Goal: Task Accomplishment & Management: Use online tool/utility

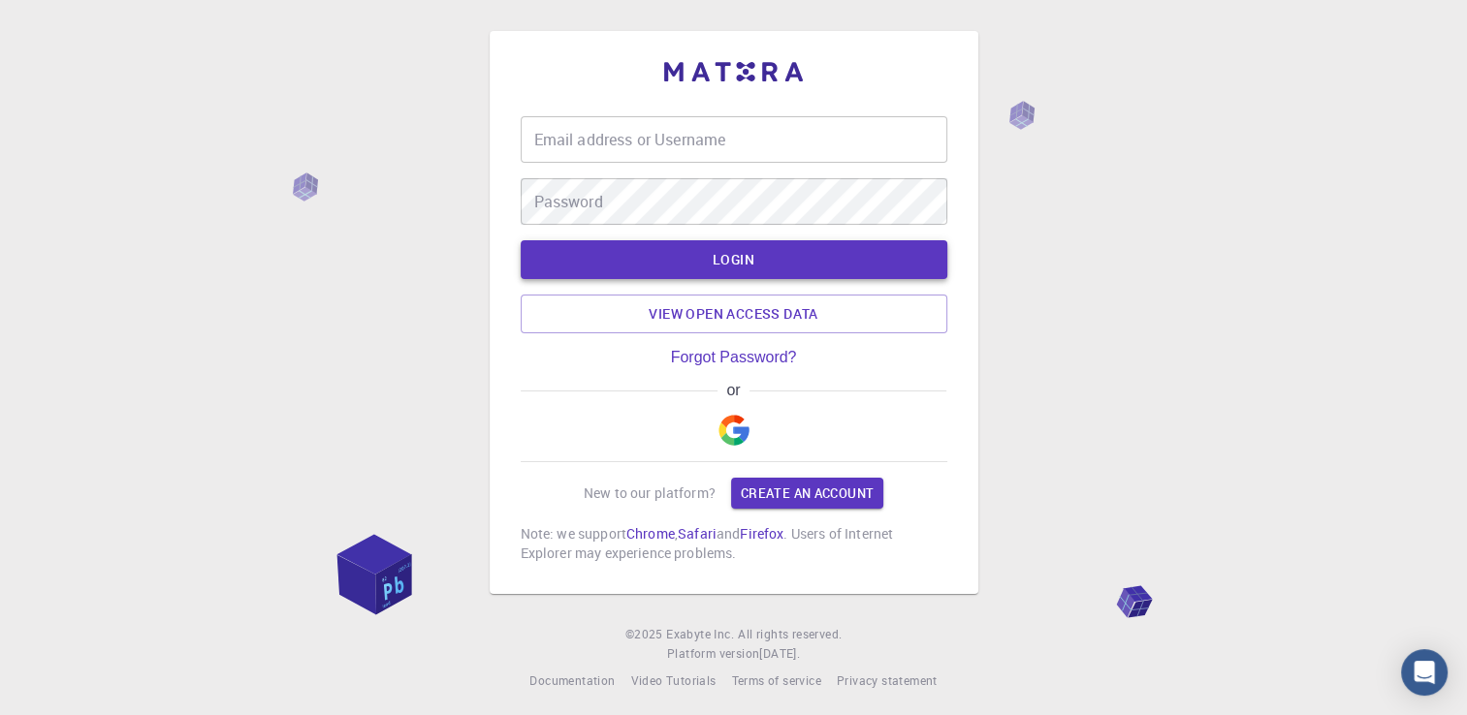
type input "rukawondera"
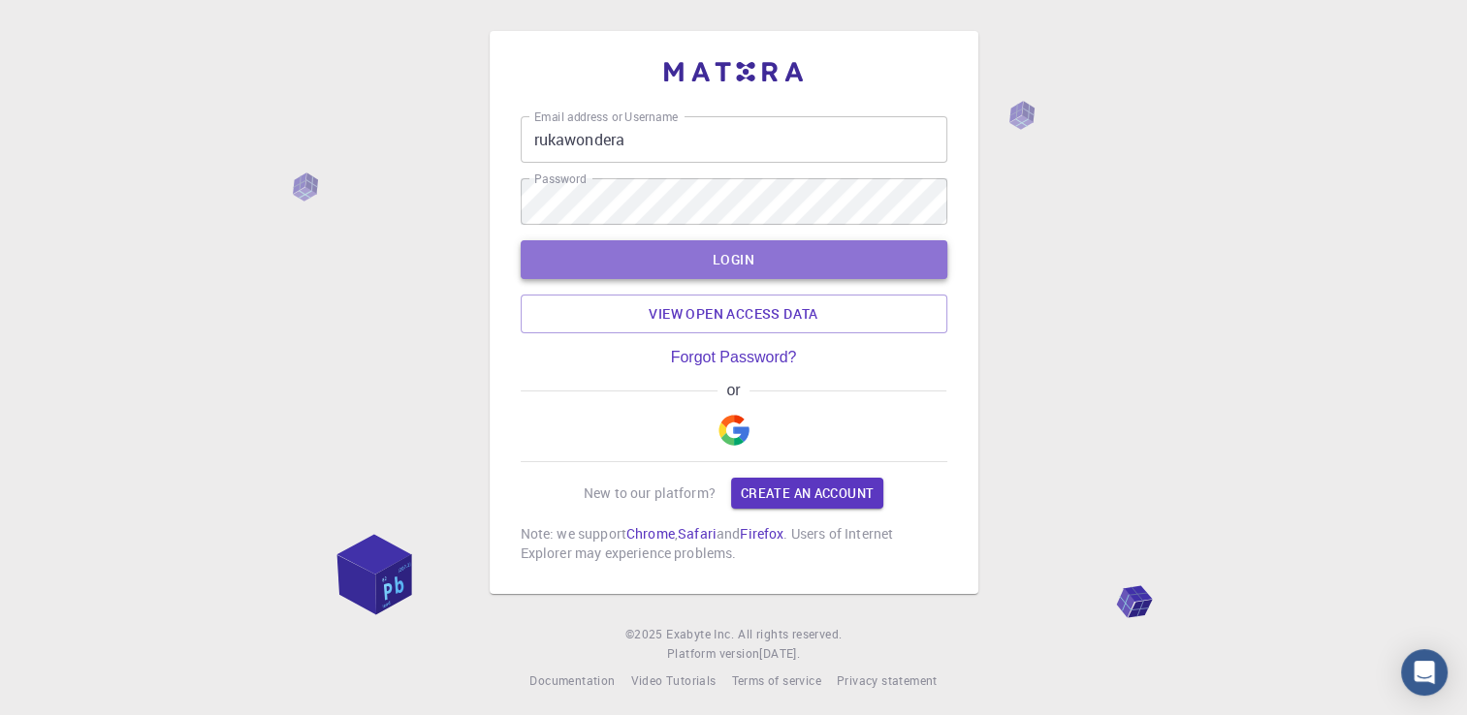
click at [807, 259] on button "LOGIN" at bounding box center [734, 259] width 427 height 39
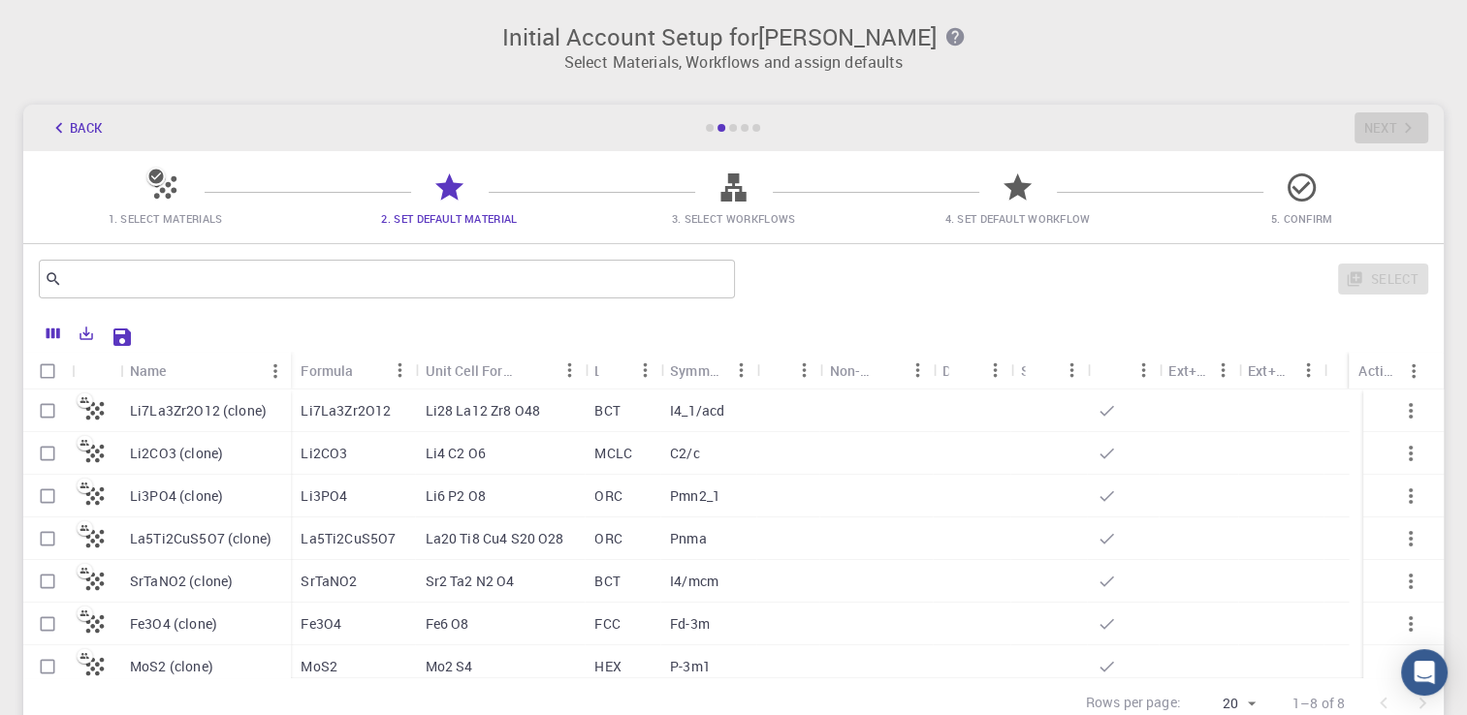
click at [52, 417] on input "Select row" at bounding box center [47, 411] width 37 height 37
checkbox input "true"
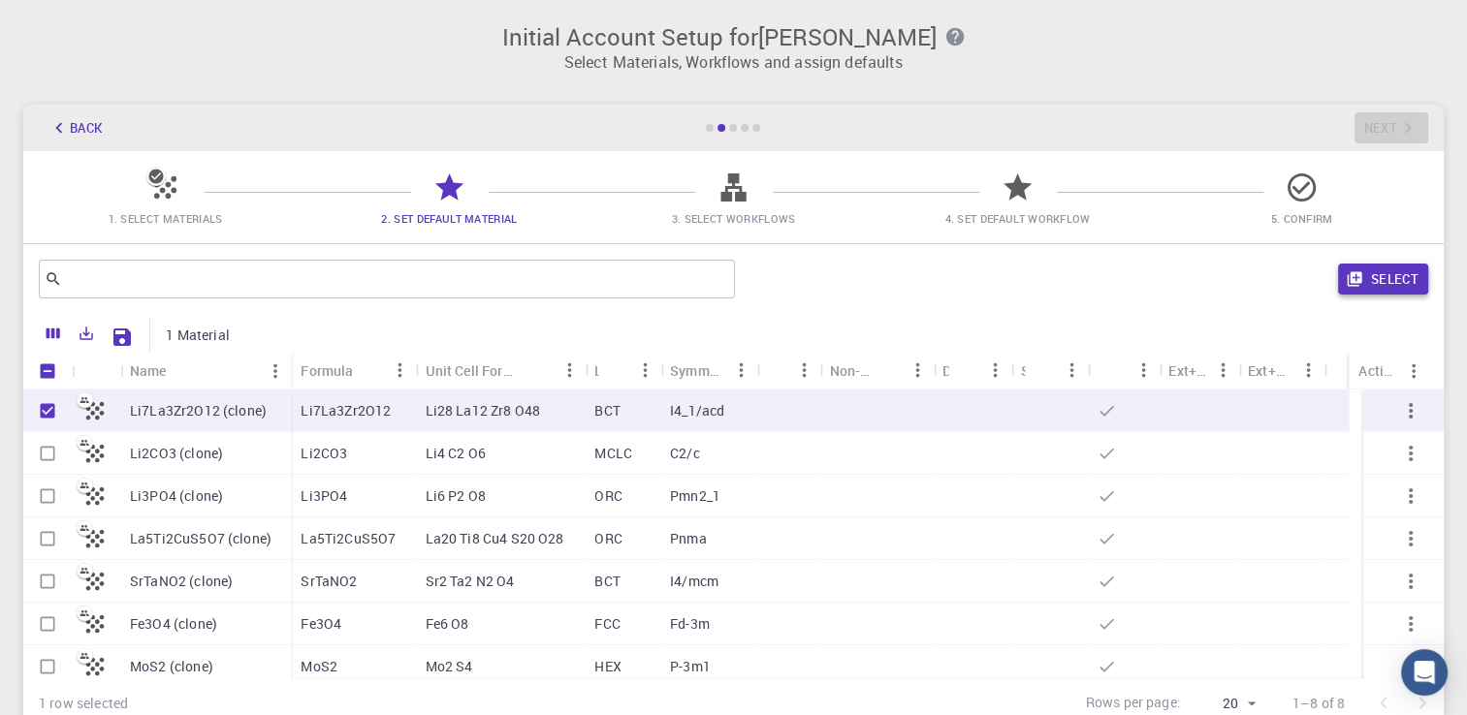
click at [1378, 274] on button "Select" at bounding box center [1383, 279] width 90 height 31
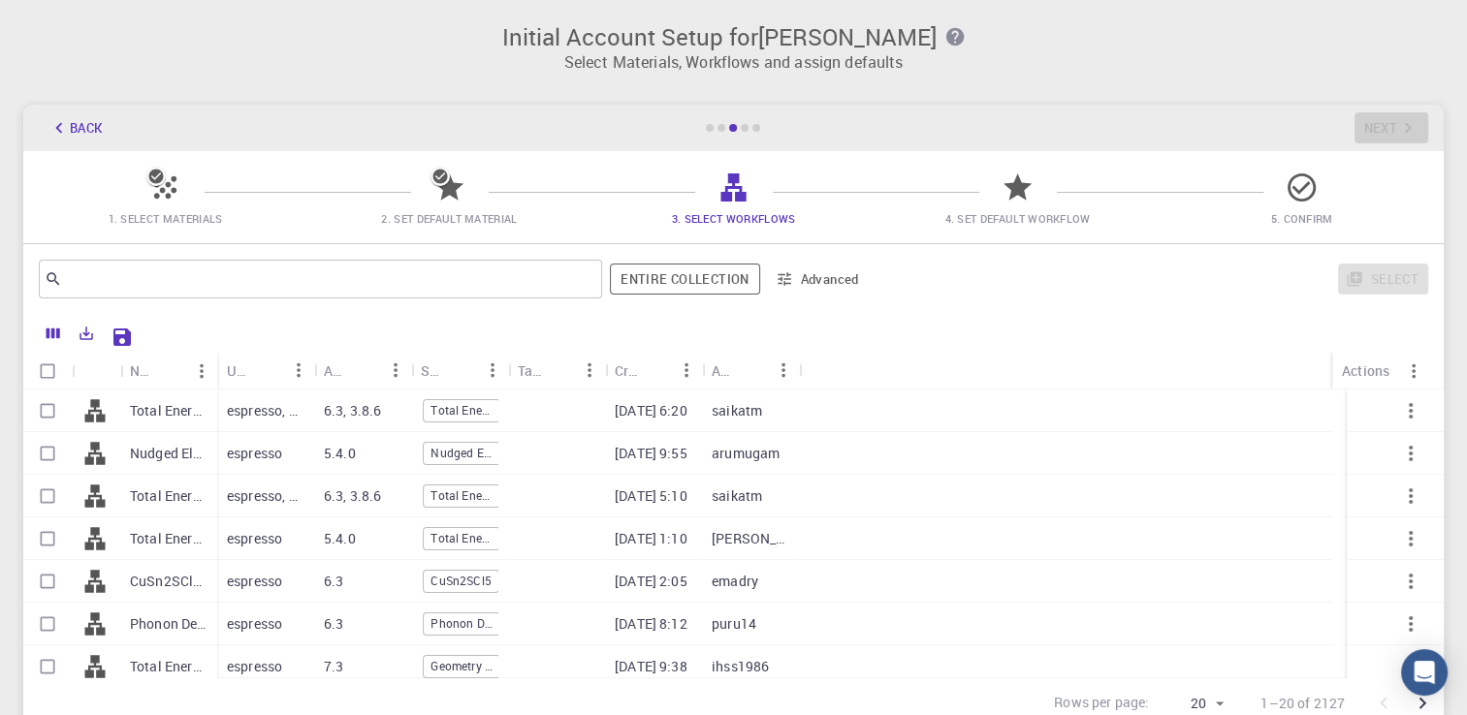
click at [730, 200] on icon at bounding box center [732, 188] width 25 height 28
click at [39, 407] on input "Select row" at bounding box center [47, 411] width 37 height 37
checkbox input "true"
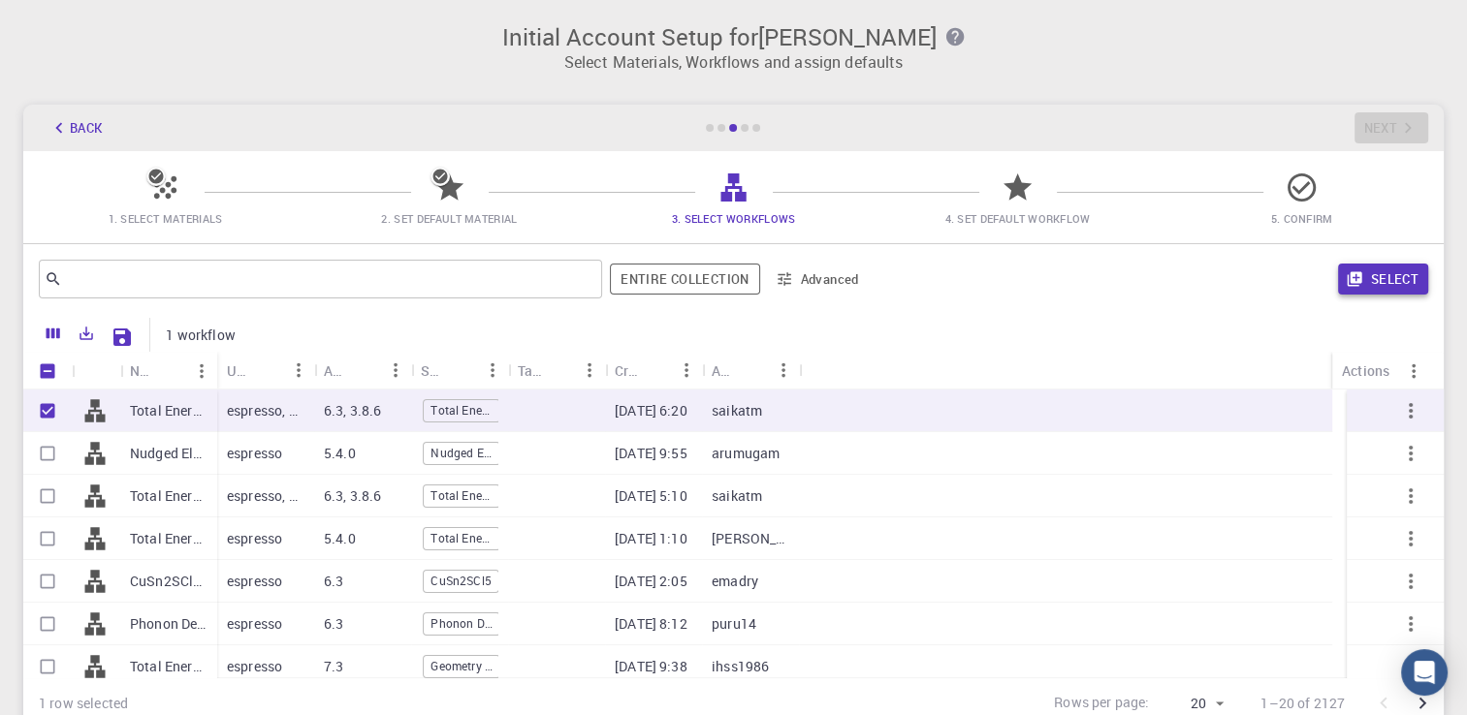
click at [1392, 279] on button "Select" at bounding box center [1383, 279] width 90 height 31
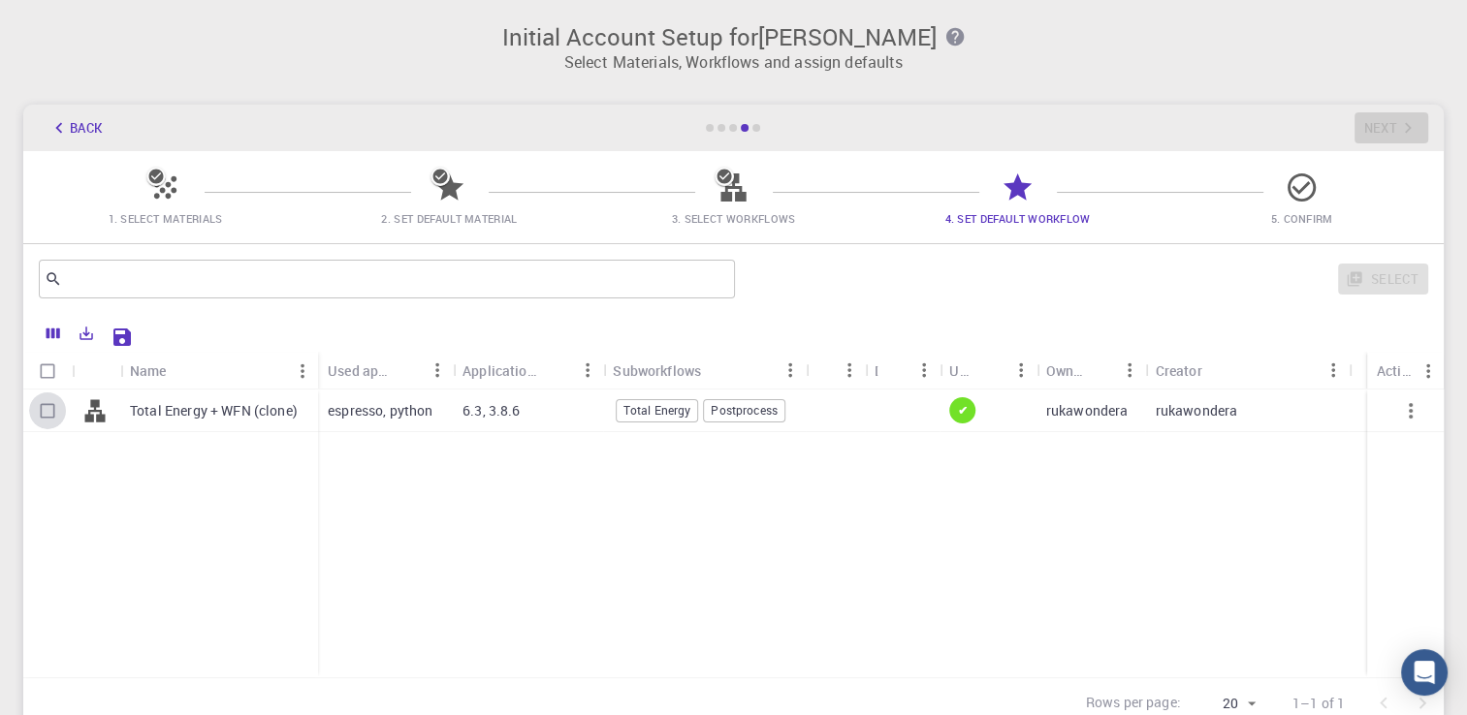
click at [45, 411] on input "Select row" at bounding box center [47, 411] width 37 height 37
checkbox input "true"
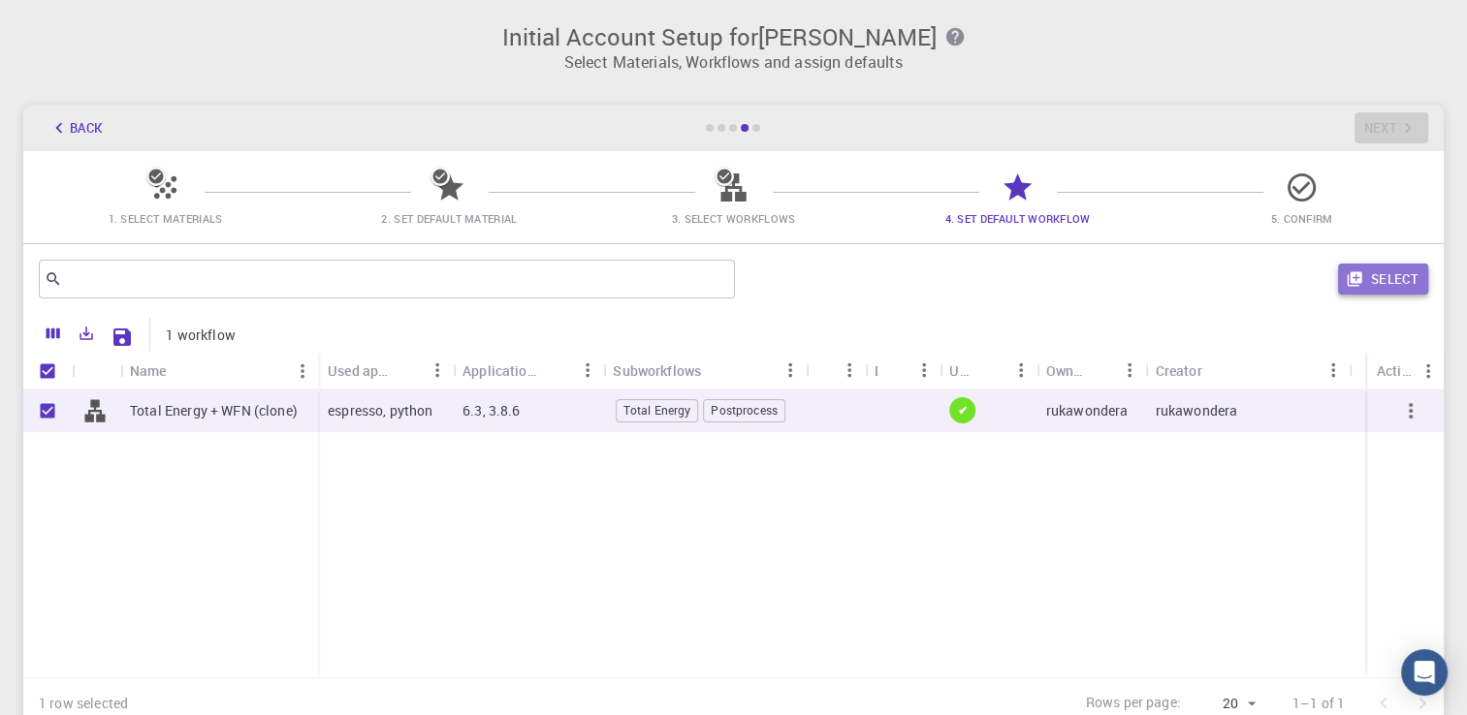
click at [1400, 281] on button "Select" at bounding box center [1383, 279] width 90 height 31
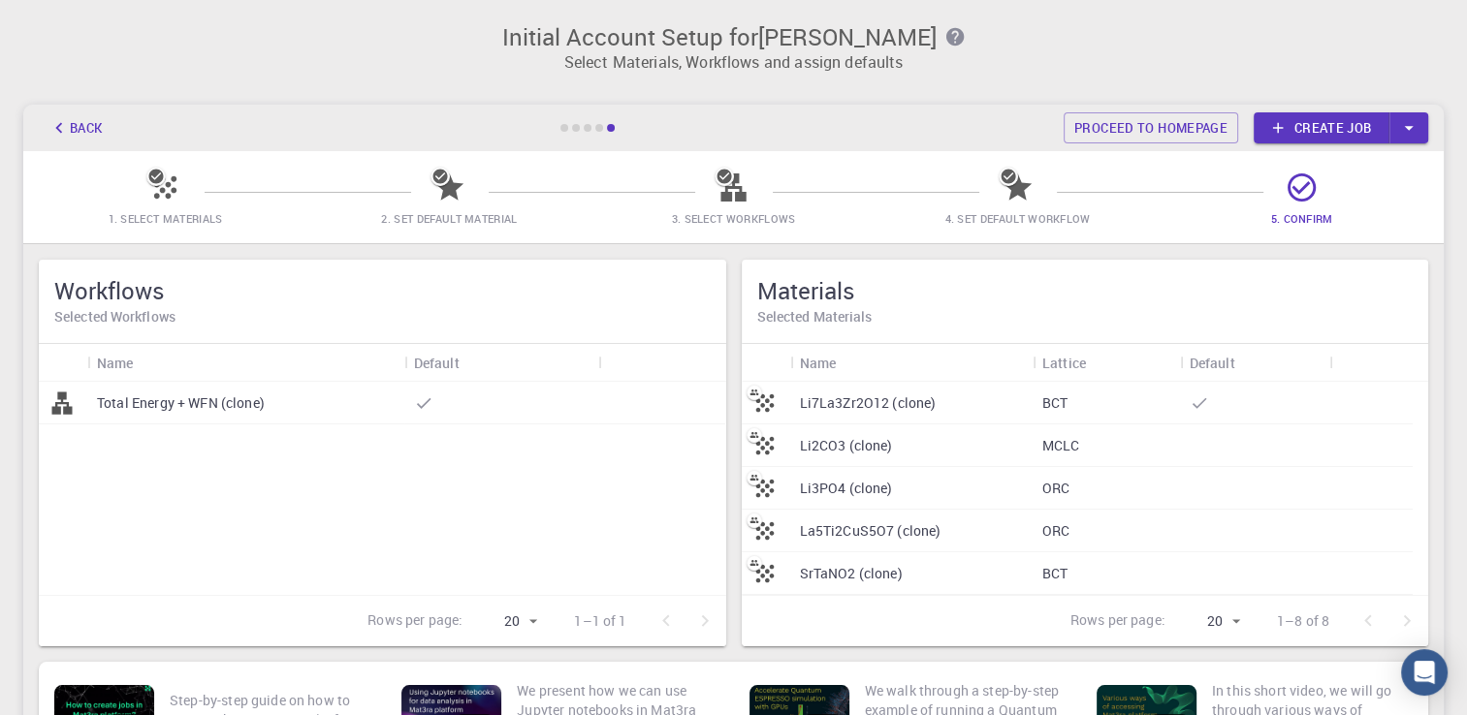
click at [1303, 185] on icon at bounding box center [1301, 188] width 28 height 28
click at [1187, 122] on link "Proceed to homepage" at bounding box center [1150, 127] width 174 height 31
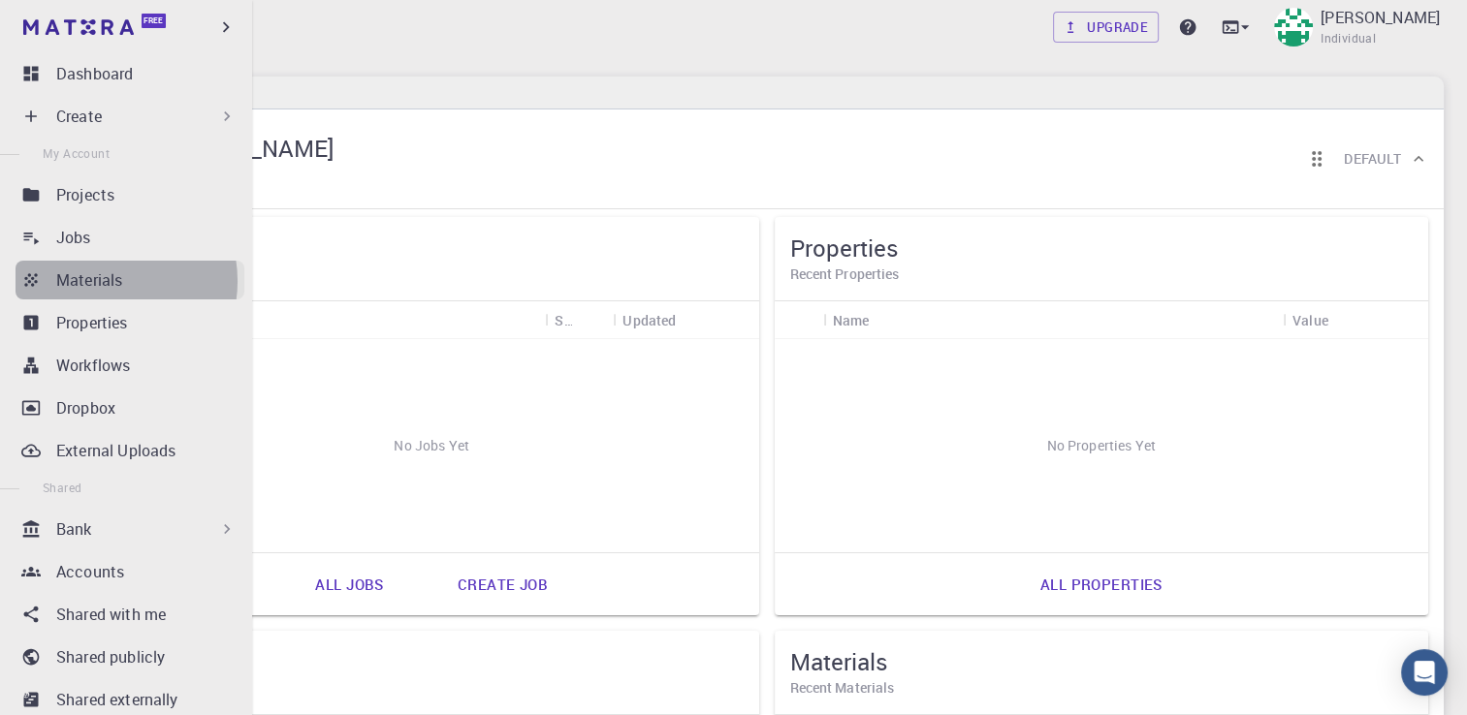
click at [103, 281] on p "Materials" at bounding box center [89, 280] width 66 height 23
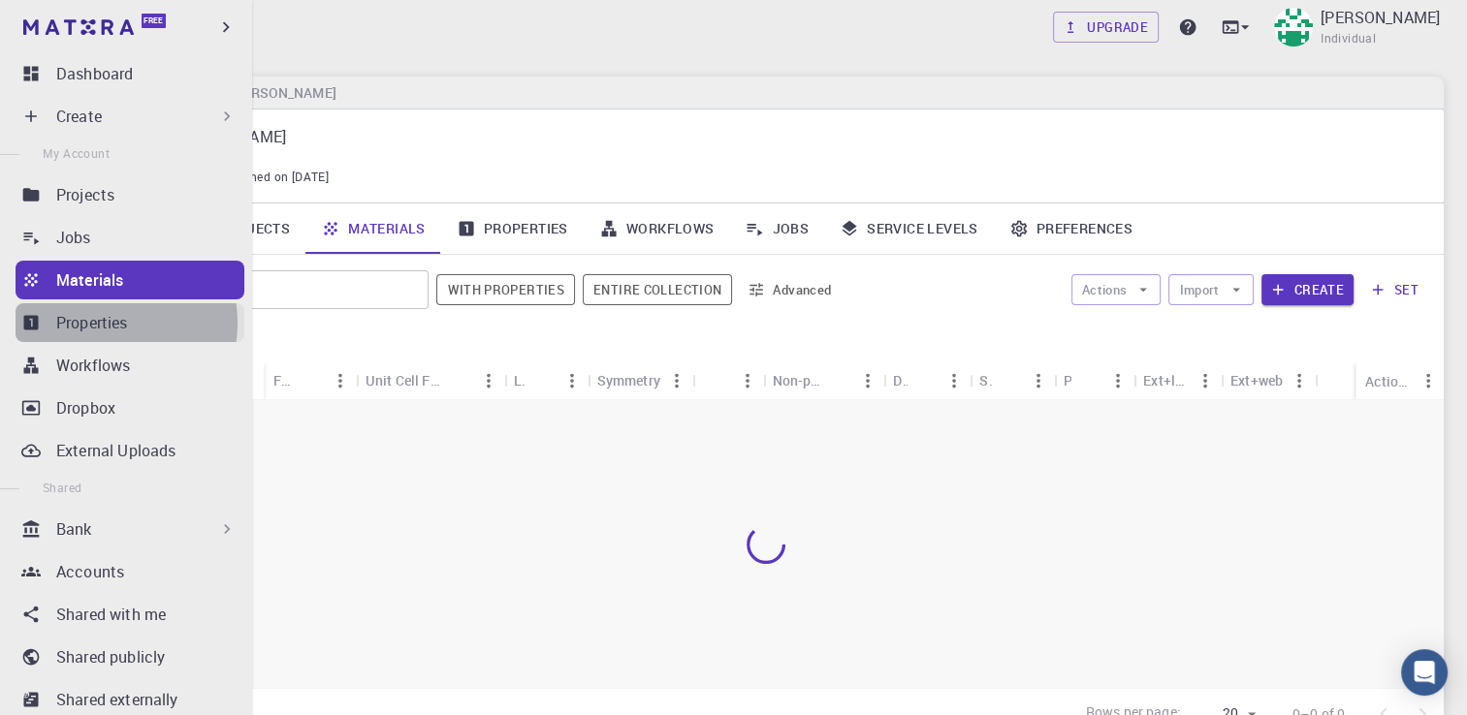
click at [102, 323] on p "Properties" at bounding box center [92, 322] width 72 height 23
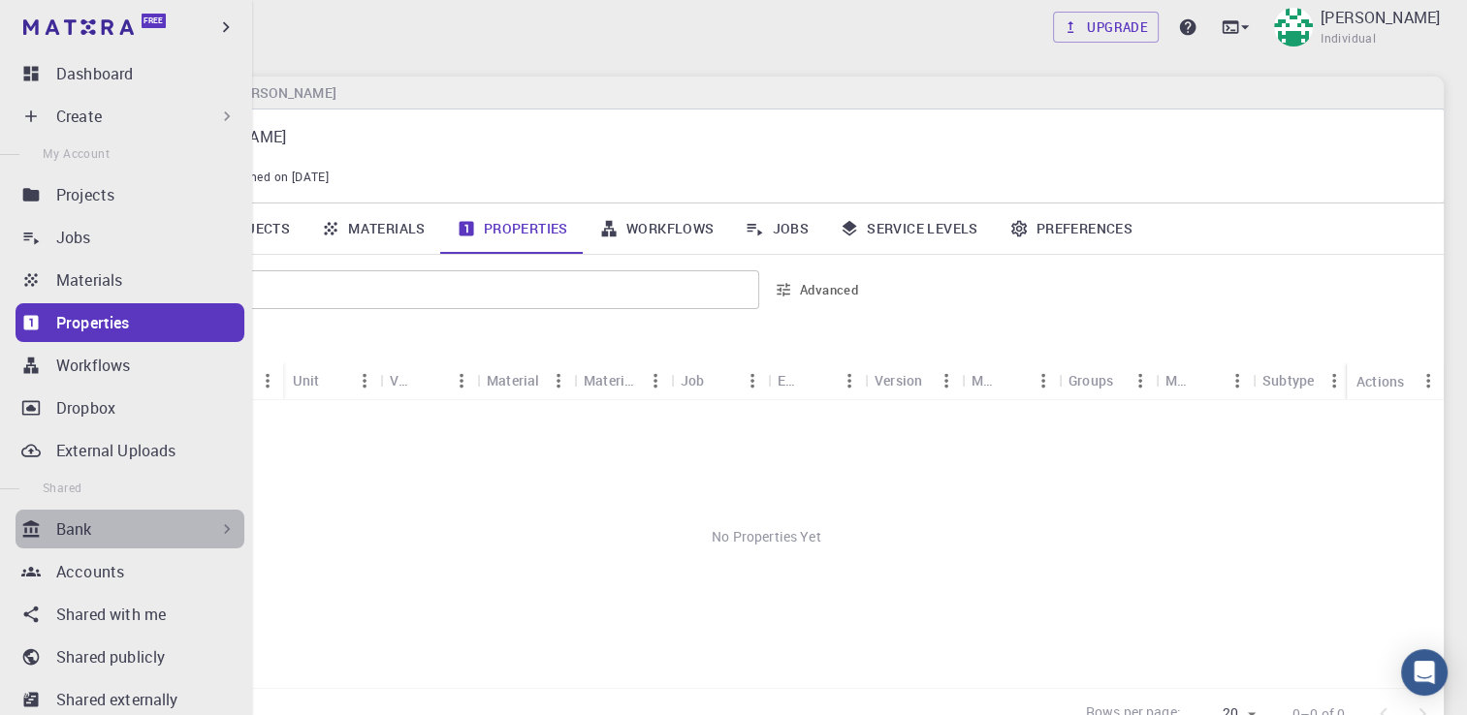
click at [182, 527] on div "Bank" at bounding box center [146, 529] width 180 height 23
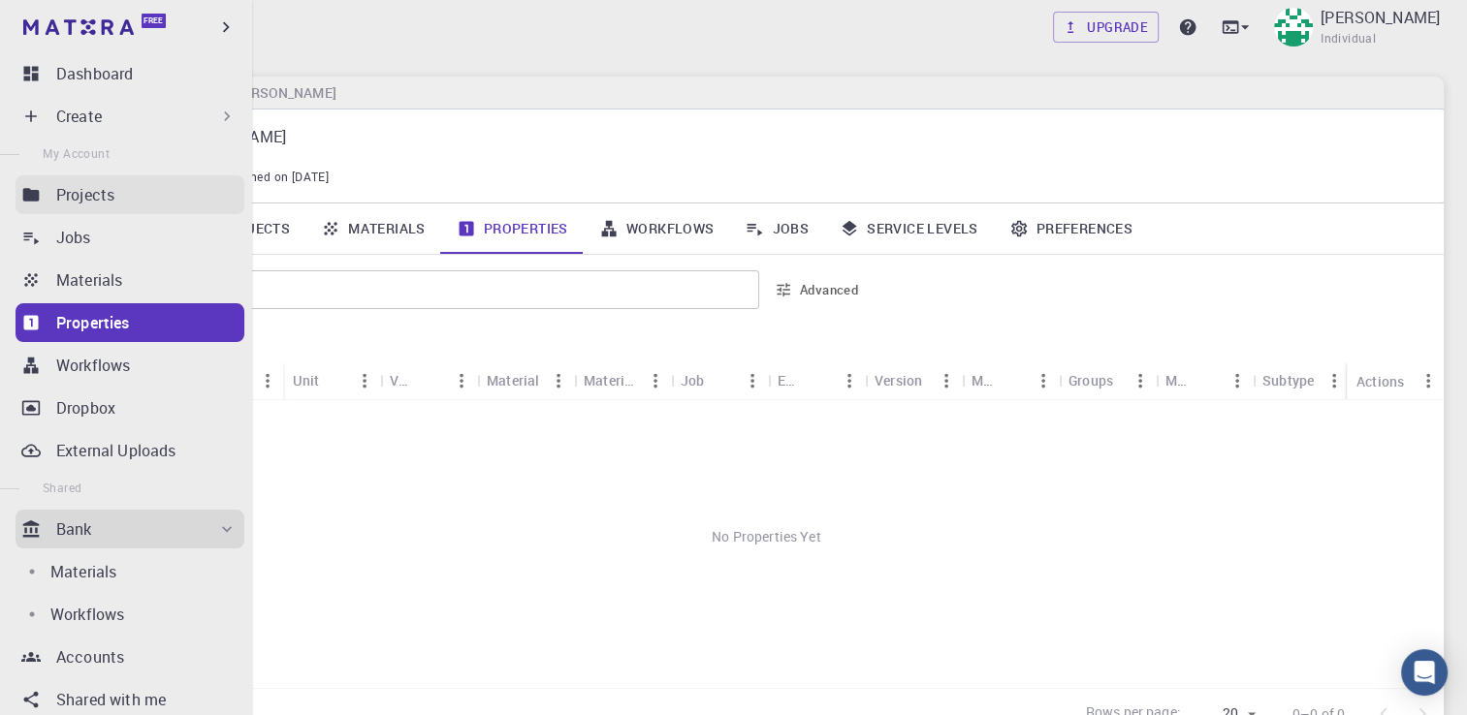
click at [113, 198] on p "Projects" at bounding box center [85, 194] width 58 height 23
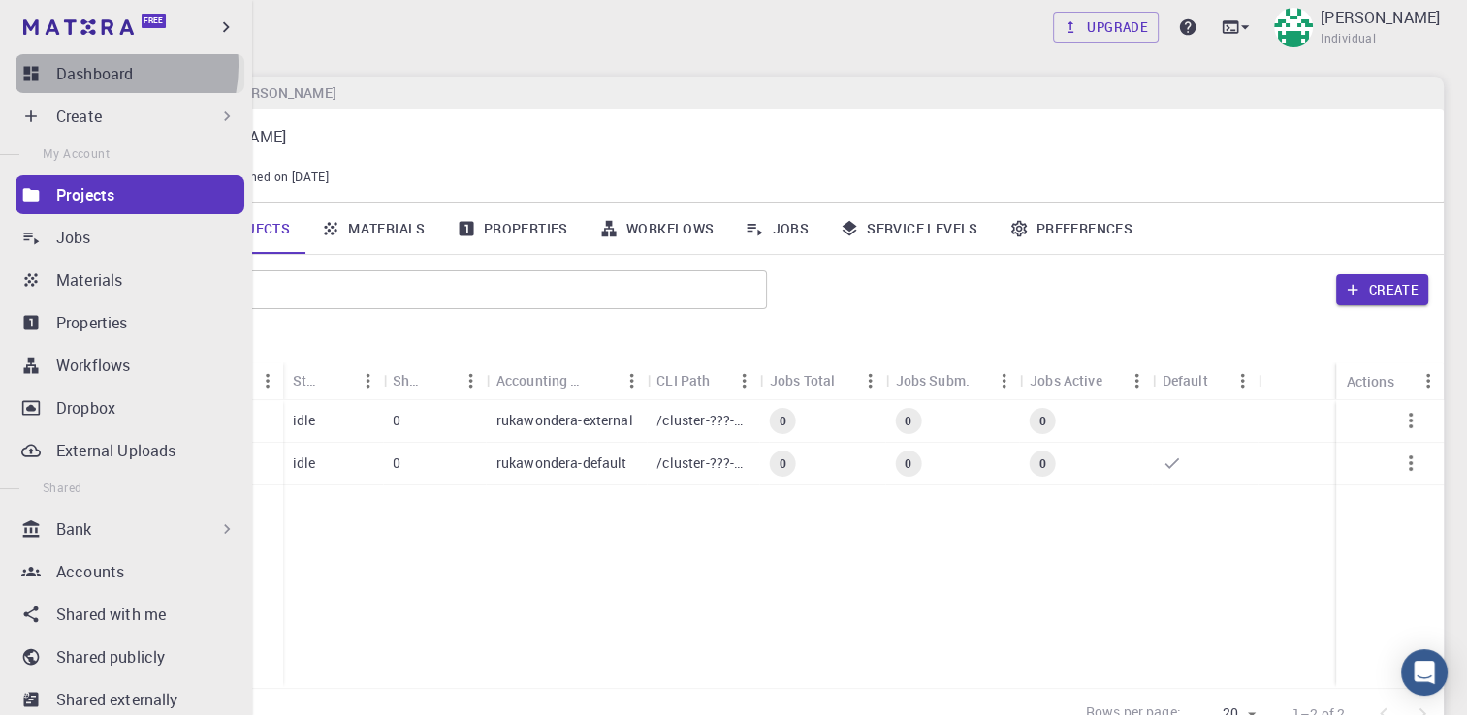
click at [97, 66] on p "Dashboard" at bounding box center [94, 73] width 77 height 23
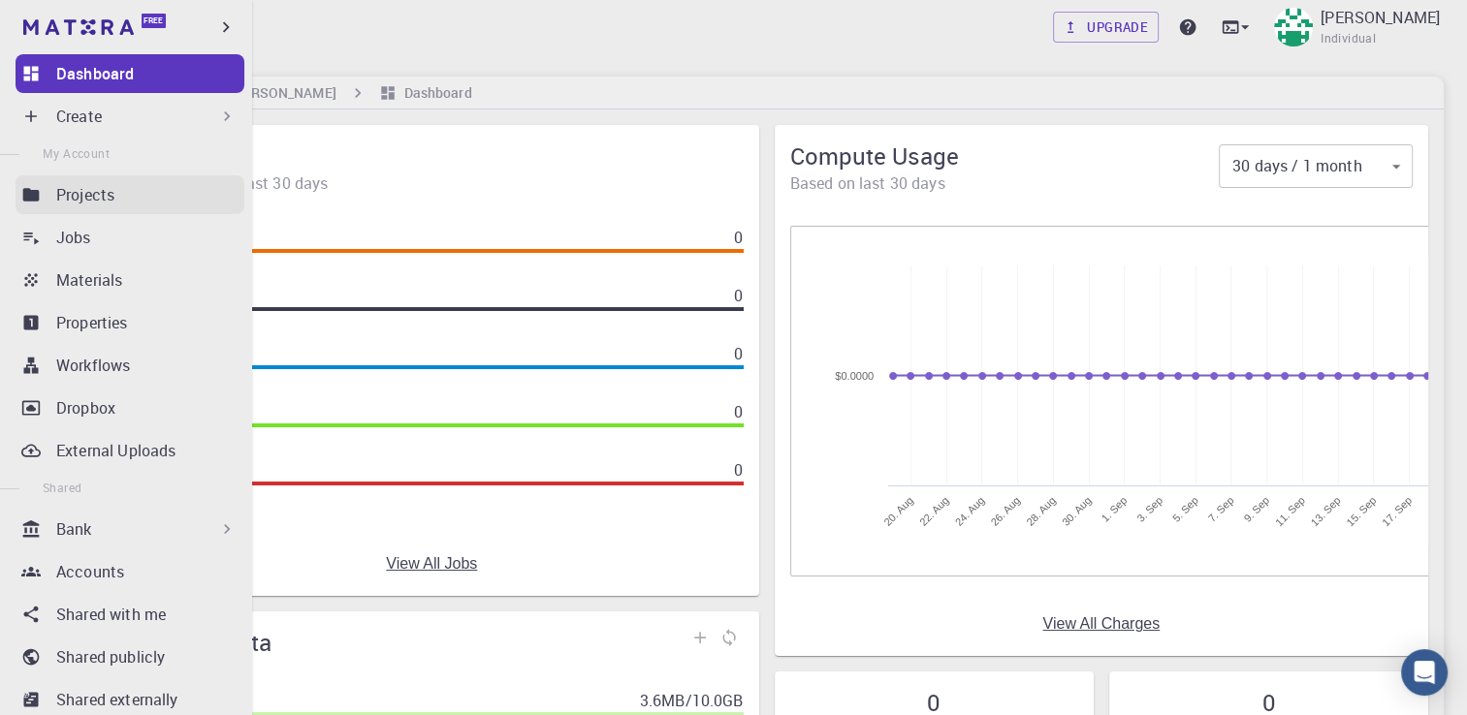
click at [115, 194] on div "Projects" at bounding box center [150, 194] width 188 height 23
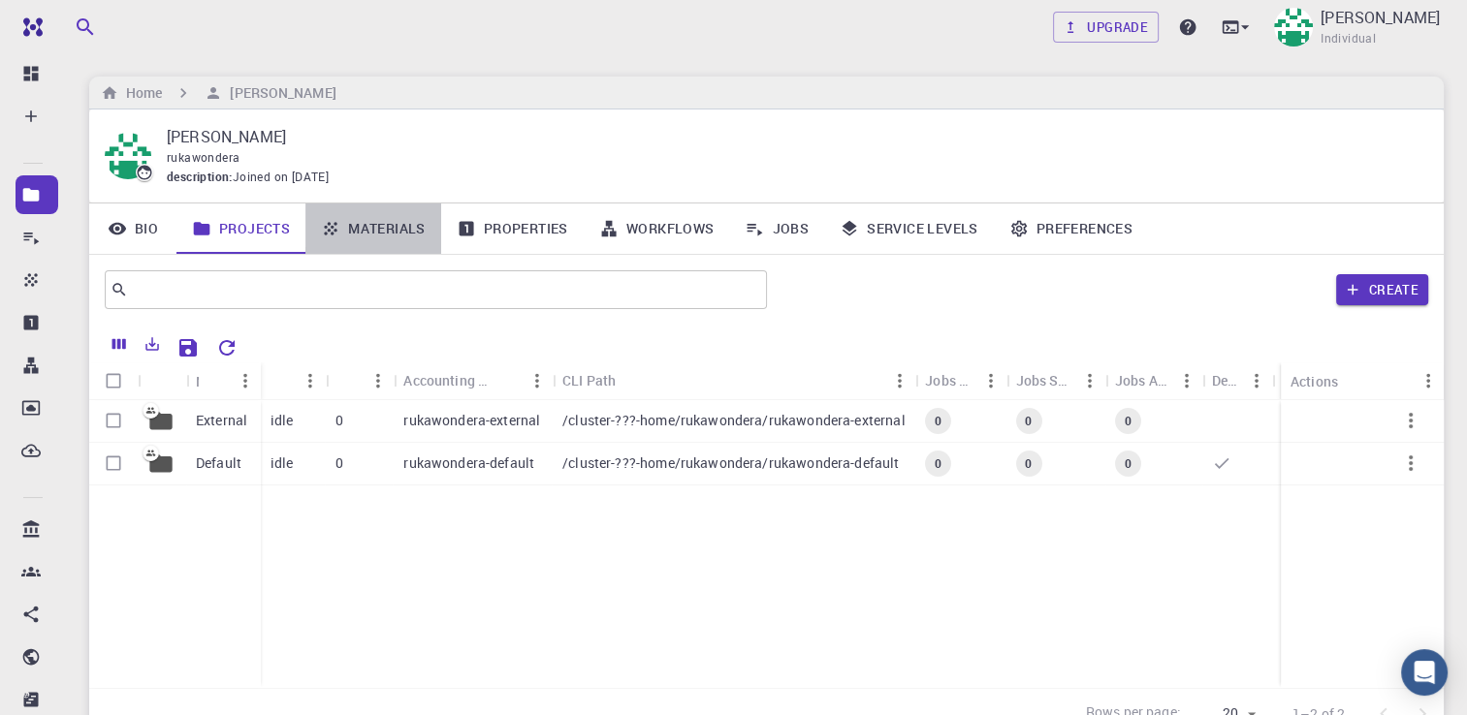
click at [391, 228] on link "Materials" at bounding box center [373, 229] width 136 height 50
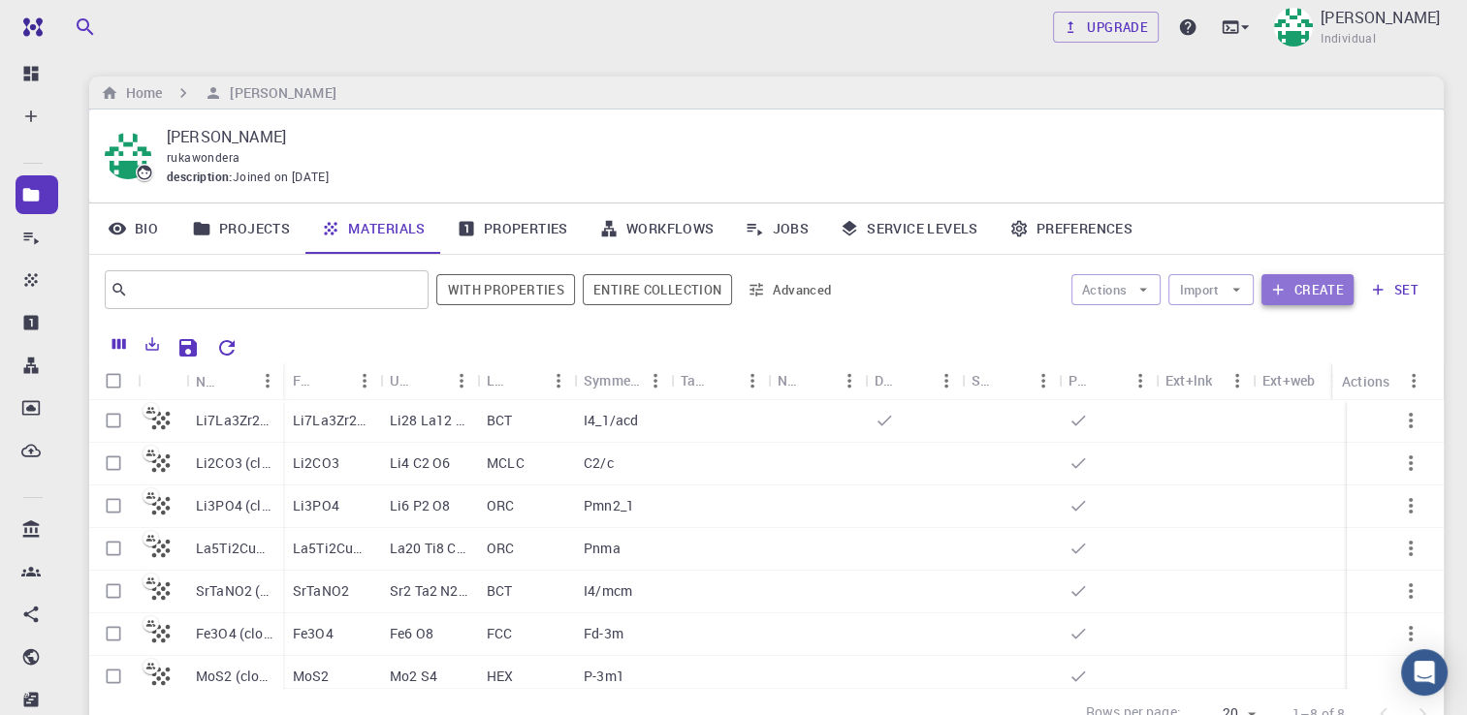
click at [1298, 289] on button "Create" at bounding box center [1307, 289] width 92 height 31
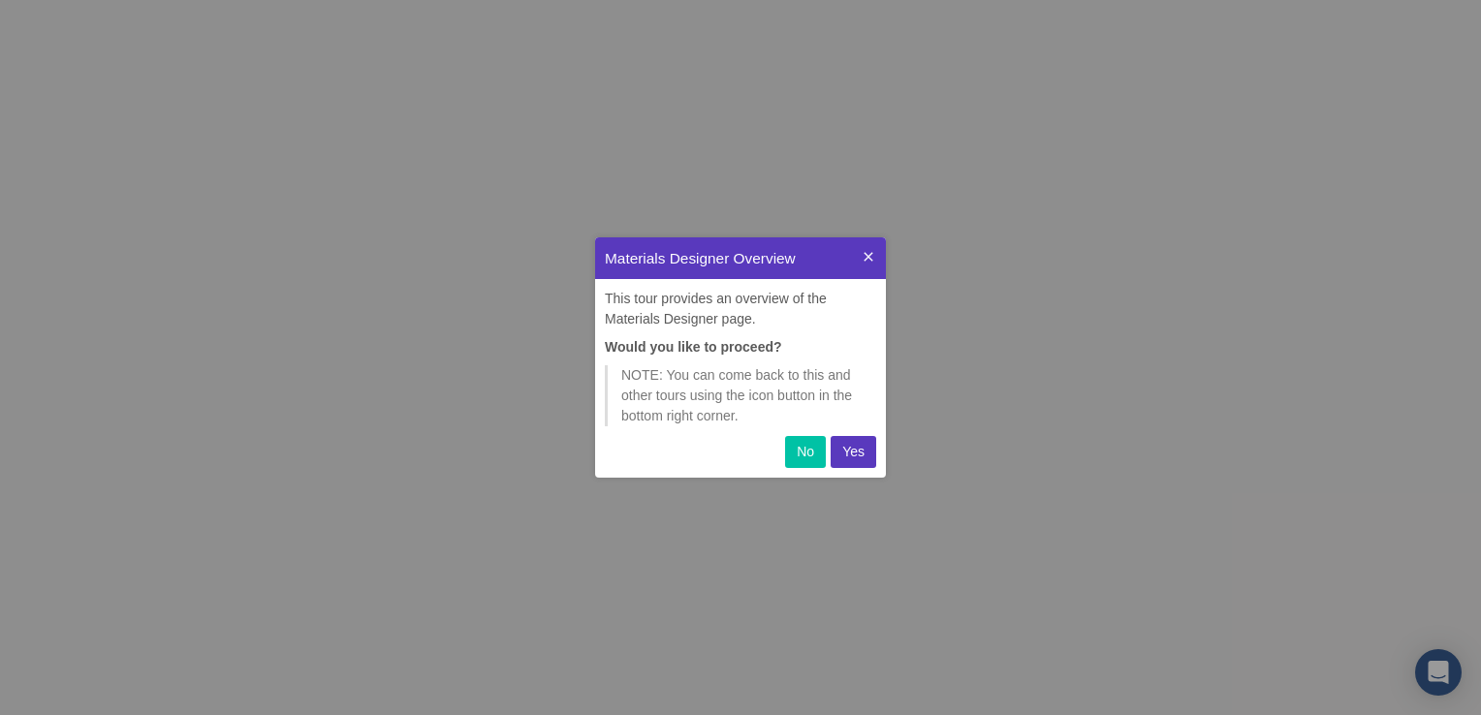
scroll to position [225, 275]
click at [858, 456] on p "Yes" at bounding box center [853, 452] width 22 height 20
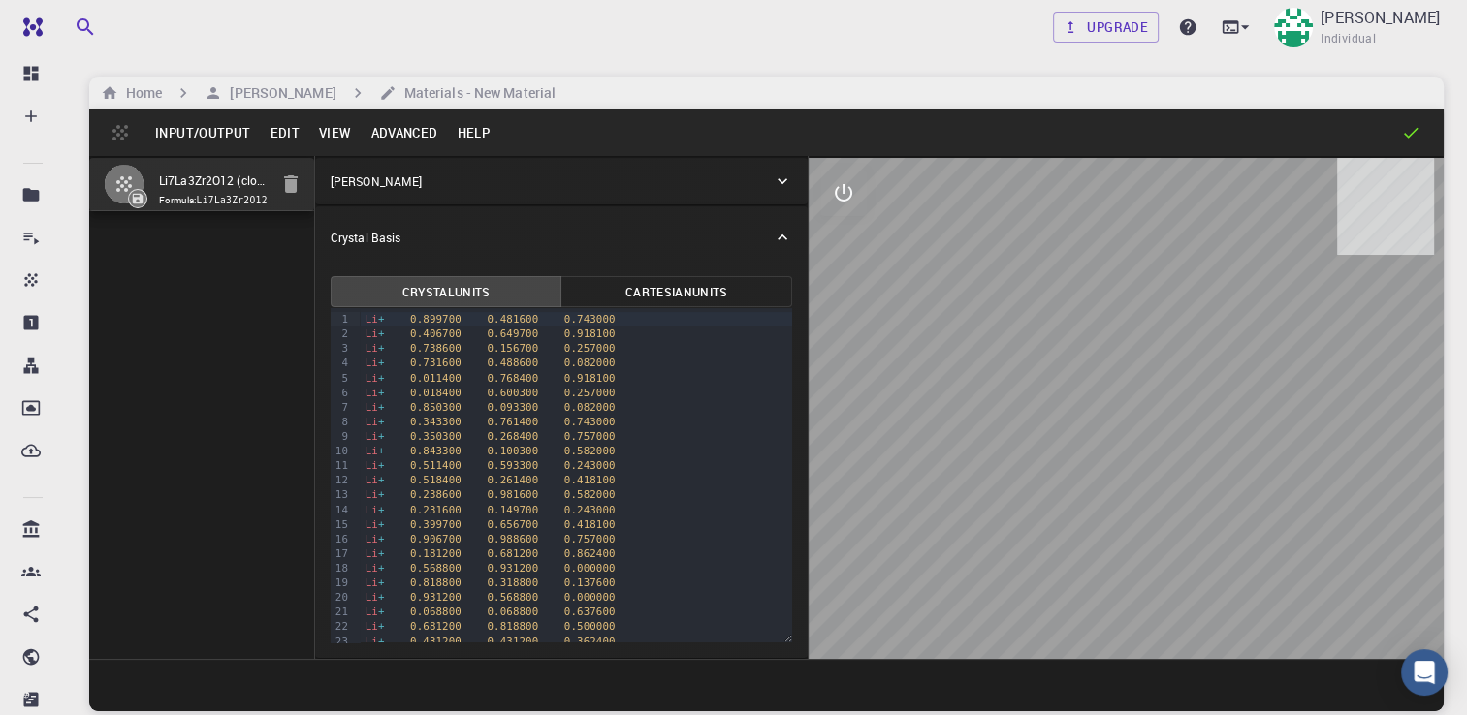
click at [195, 129] on button "Input/Output" at bounding box center [202, 132] width 114 height 31
click at [278, 135] on button "Edit" at bounding box center [284, 132] width 49 height 31
click at [332, 127] on button "View" at bounding box center [335, 132] width 52 height 31
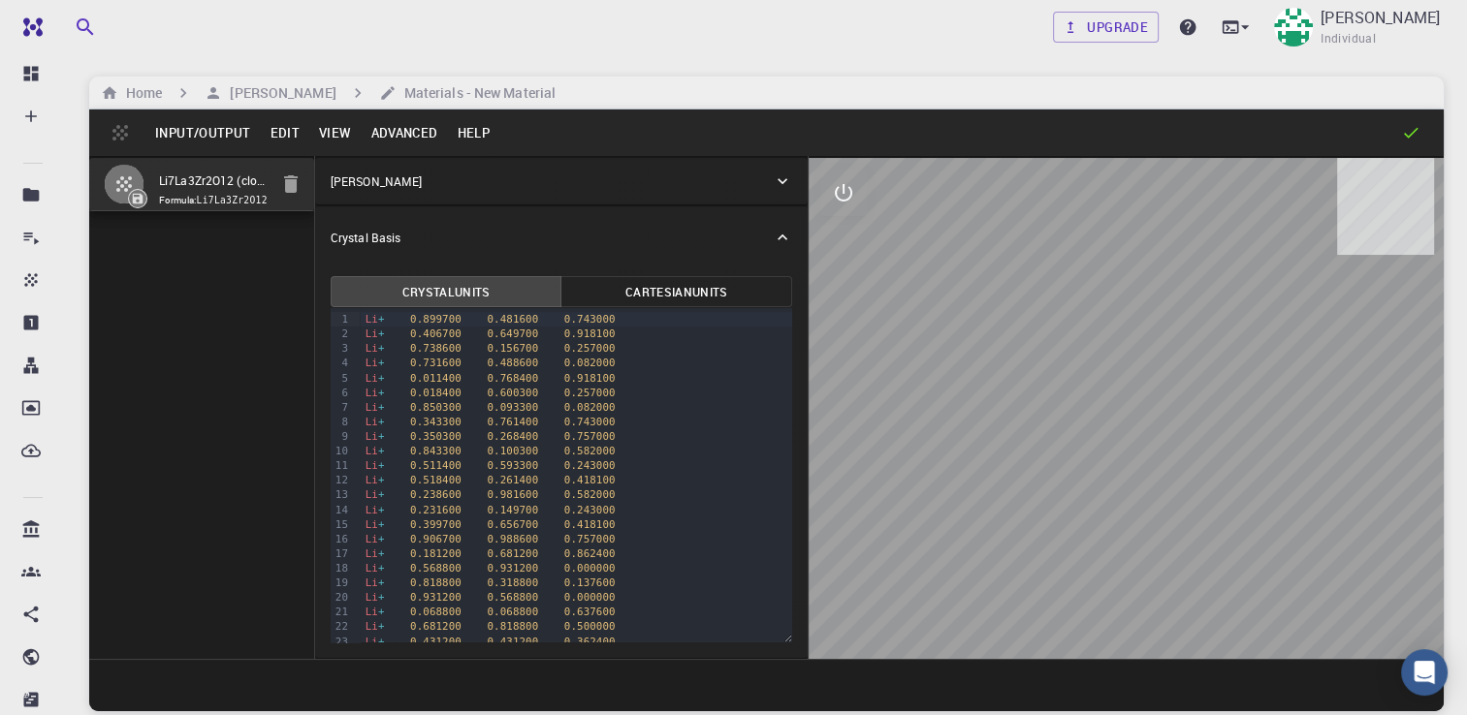
click at [467, 128] on button "Help" at bounding box center [473, 132] width 52 height 31
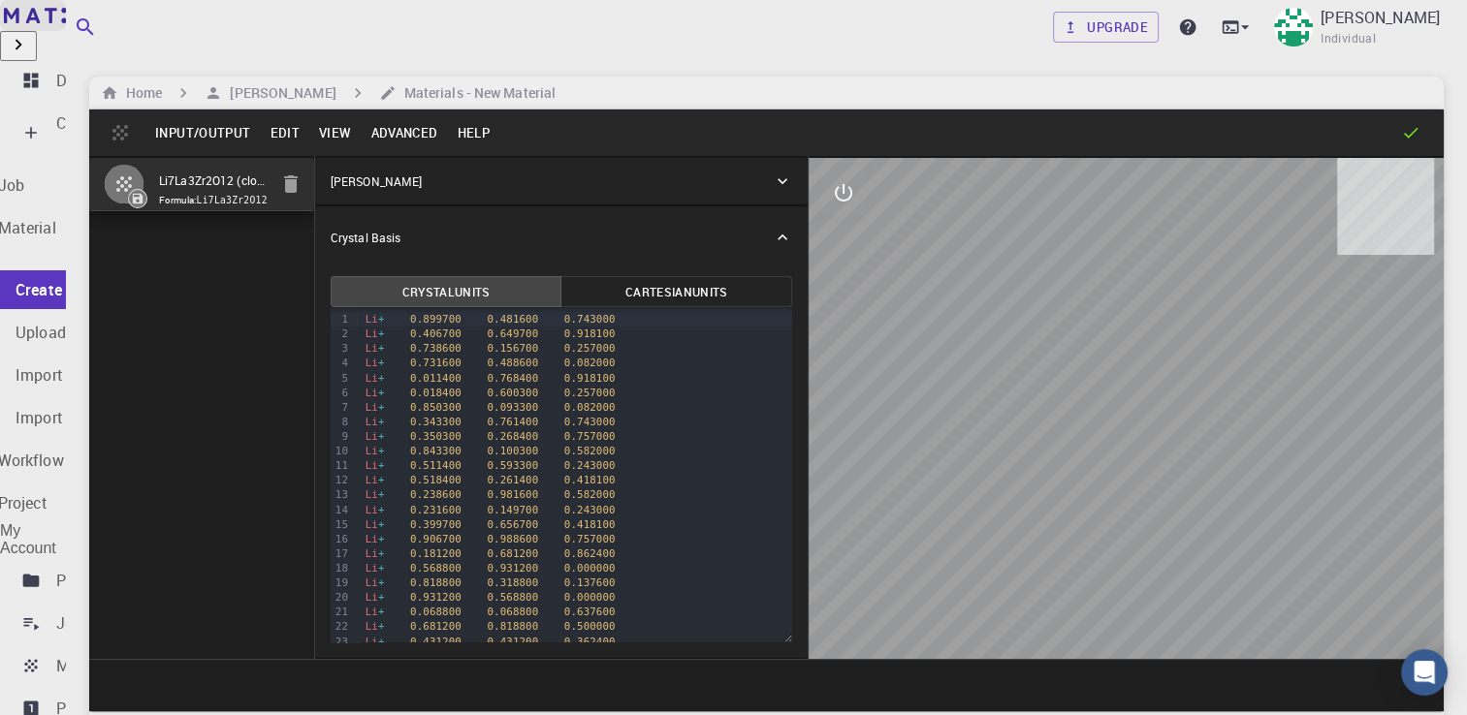
click at [103, 23] on img at bounding box center [59, 16] width 111 height 16
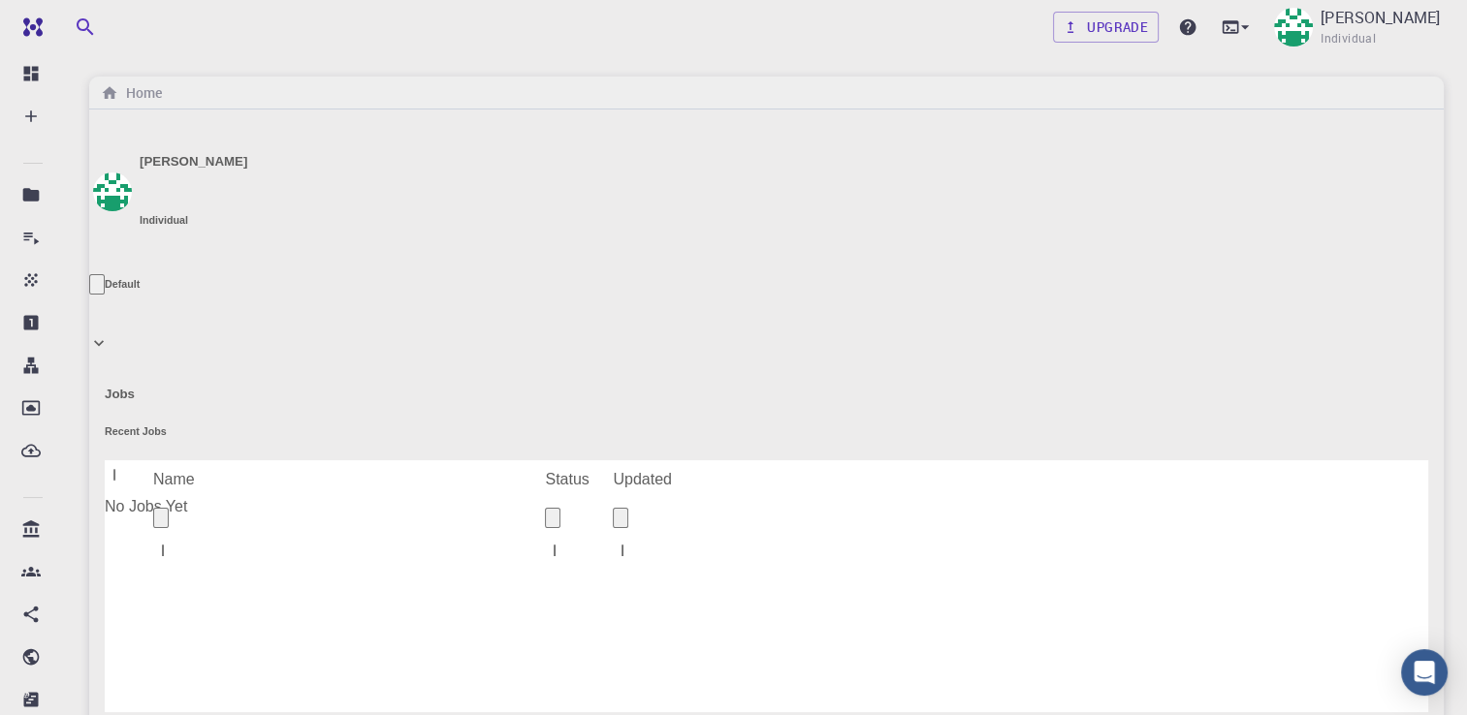
click at [200, 498] on div "Name" at bounding box center [349, 517] width 392 height 38
